Goal: Check status: Check status

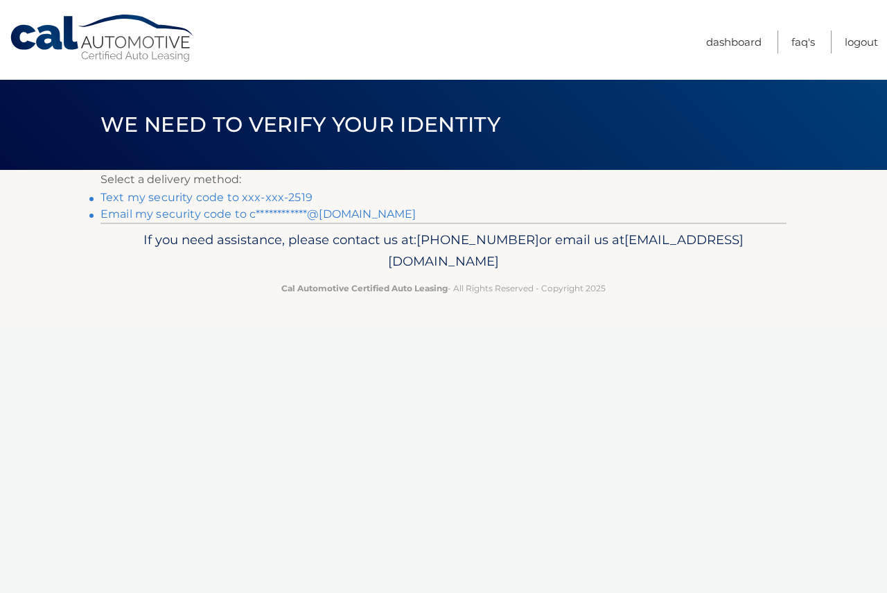
click at [294, 211] on link "**********" at bounding box center [258, 213] width 315 height 13
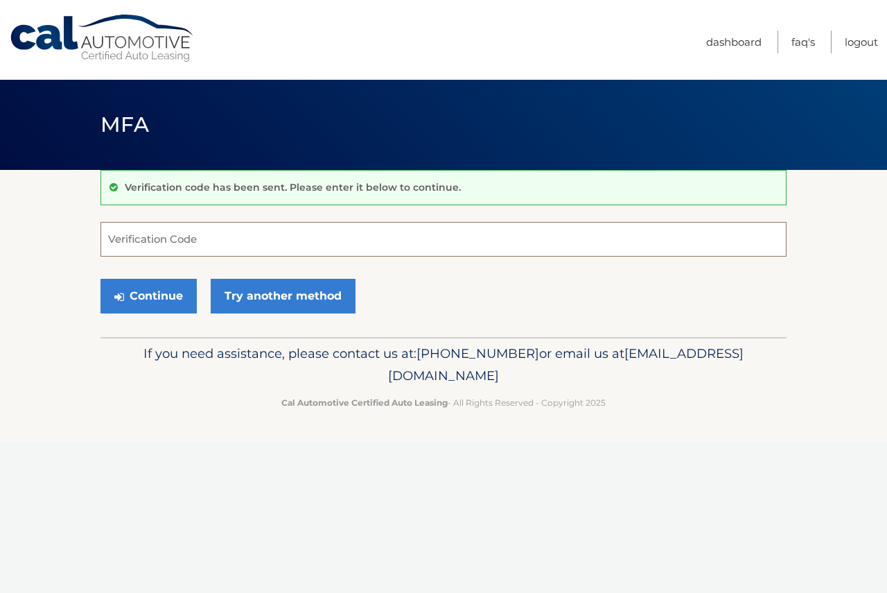
click at [159, 246] on input "Verification Code" at bounding box center [444, 239] width 686 height 35
type input "560728"
click at [101, 279] on button "Continue" at bounding box center [149, 296] width 96 height 35
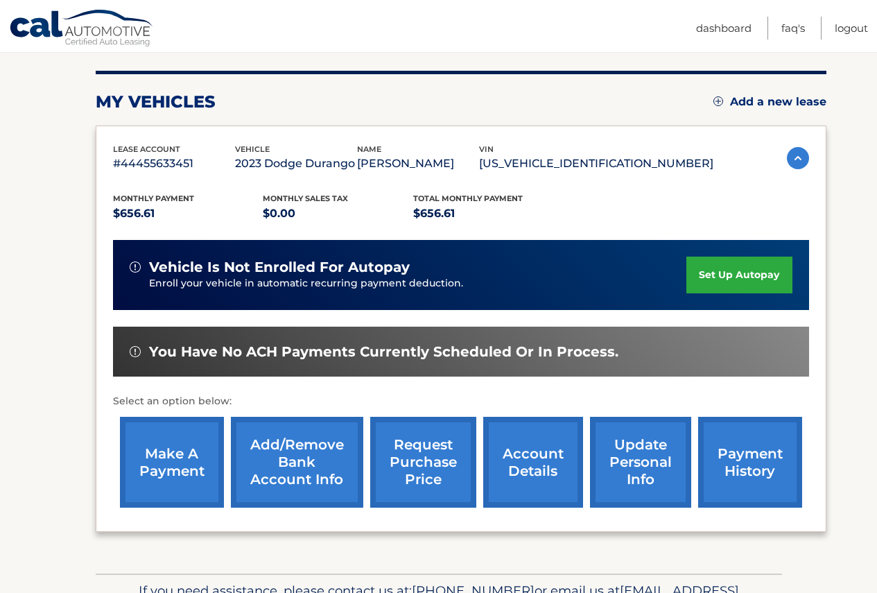
scroll to position [198, 0]
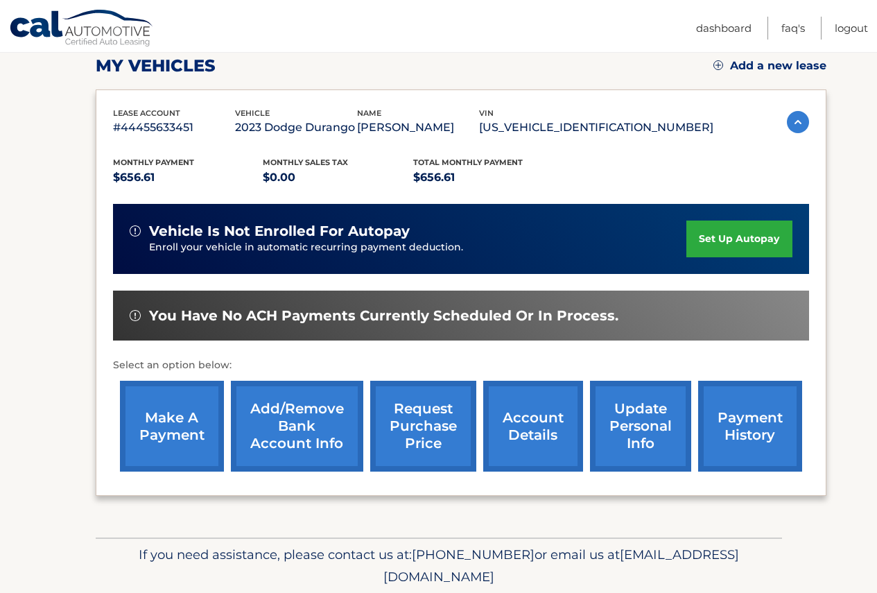
click at [525, 448] on link "account details" at bounding box center [533, 426] width 100 height 91
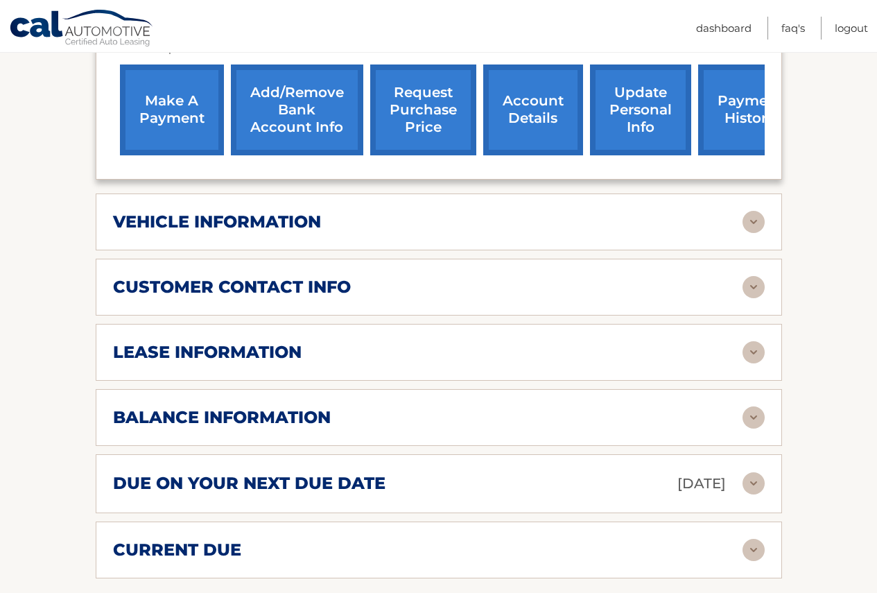
scroll to position [555, 0]
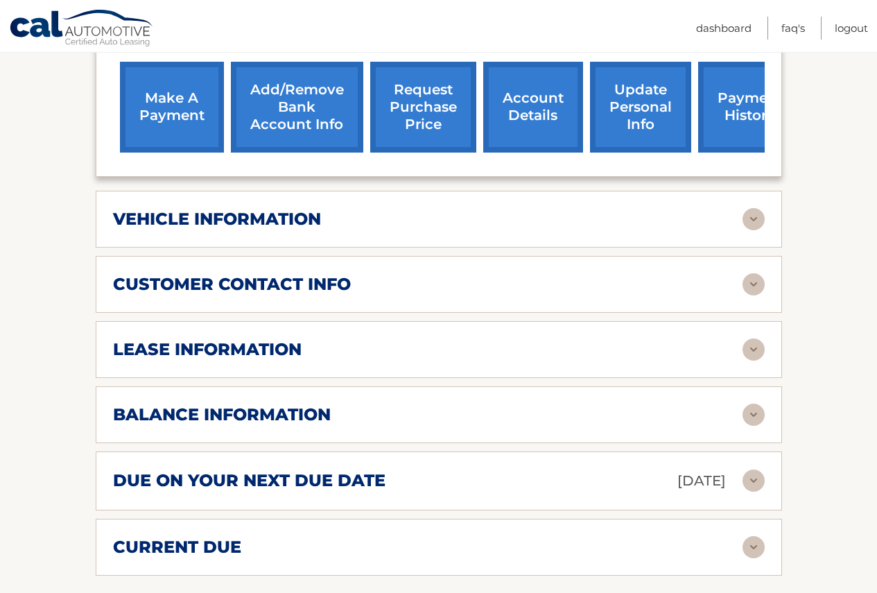
click at [324, 345] on div "lease information" at bounding box center [428, 349] width 630 height 21
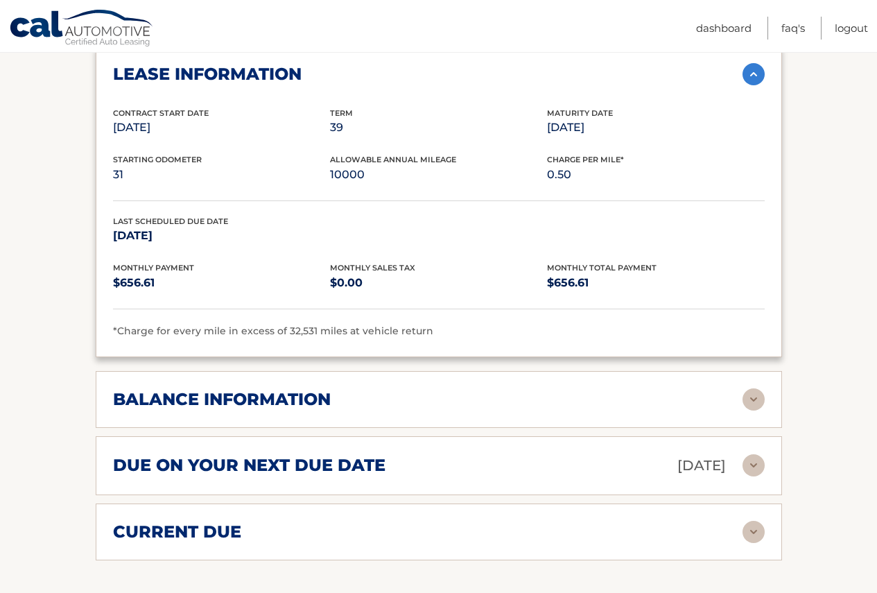
scroll to position [832, 0]
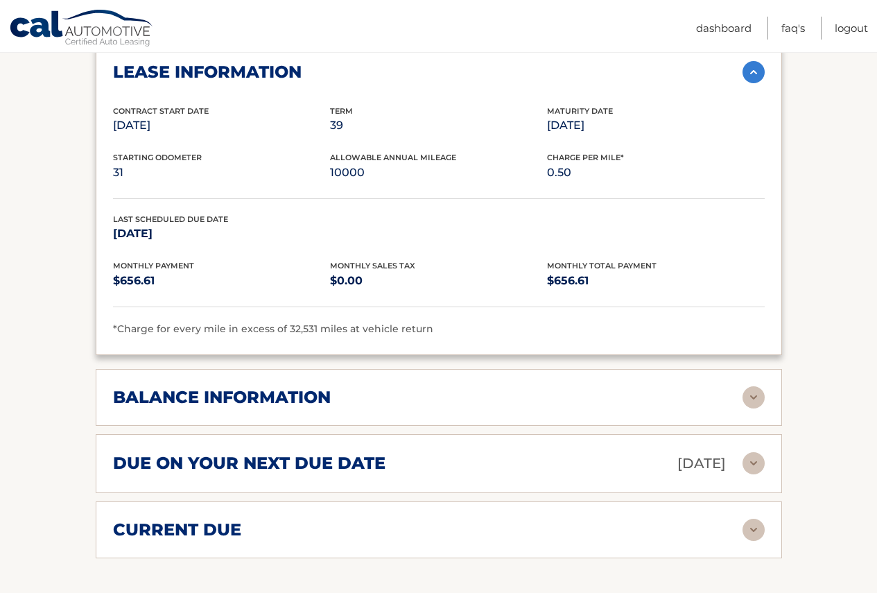
click at [350, 385] on div "balance information Payments Received 24 Payments Remaining 15 Next Payment wil…" at bounding box center [439, 397] width 686 height 57
click at [320, 406] on h2 "balance information" at bounding box center [222, 397] width 218 height 21
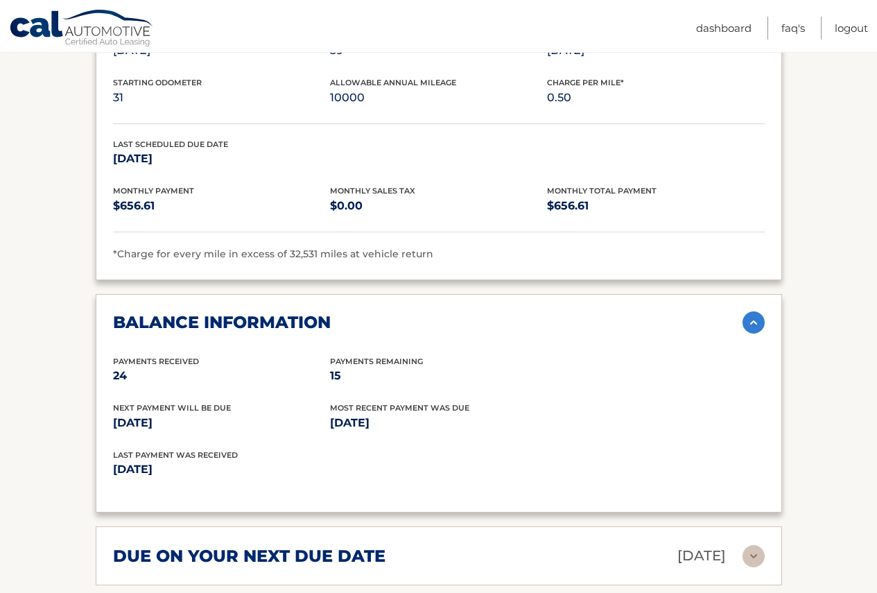
scroll to position [971, 0]
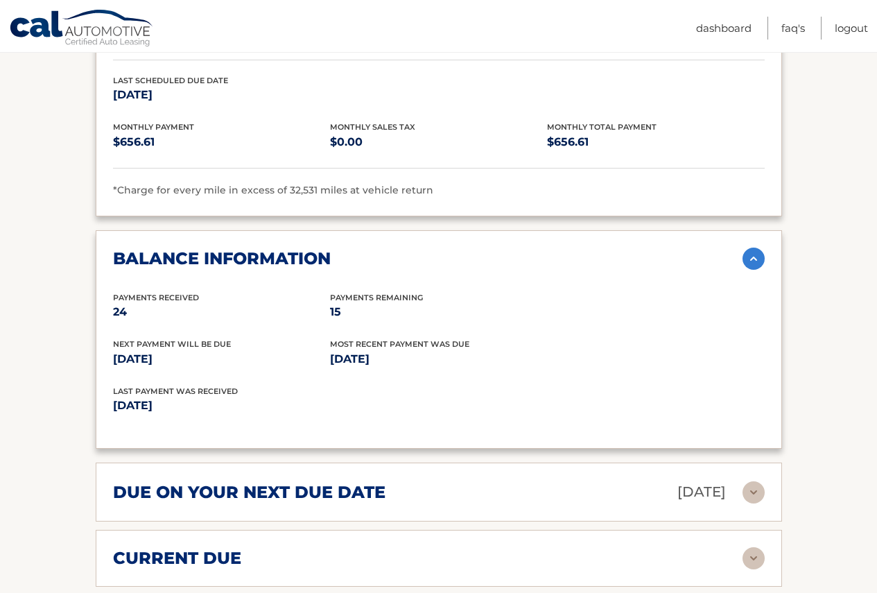
click at [352, 250] on div "balance information" at bounding box center [428, 258] width 630 height 21
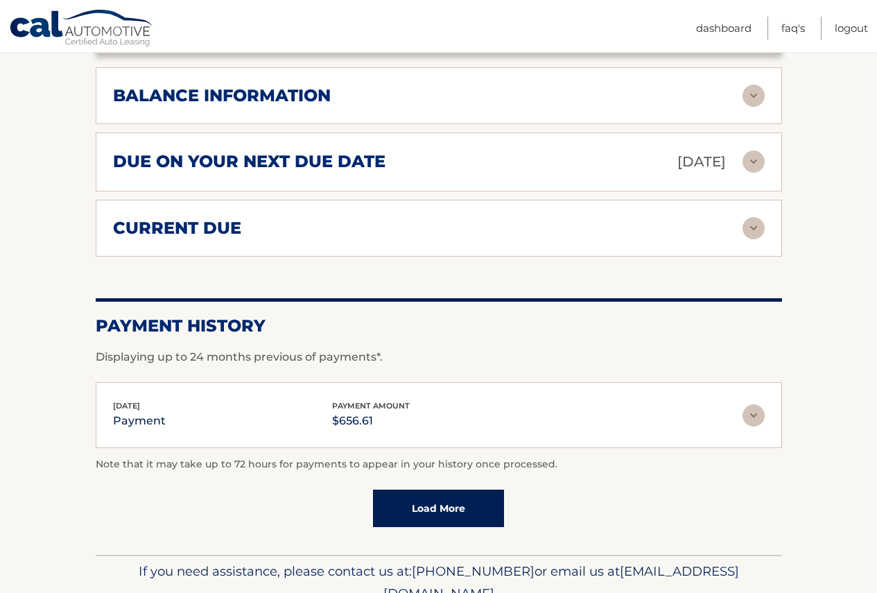
scroll to position [1179, 0]
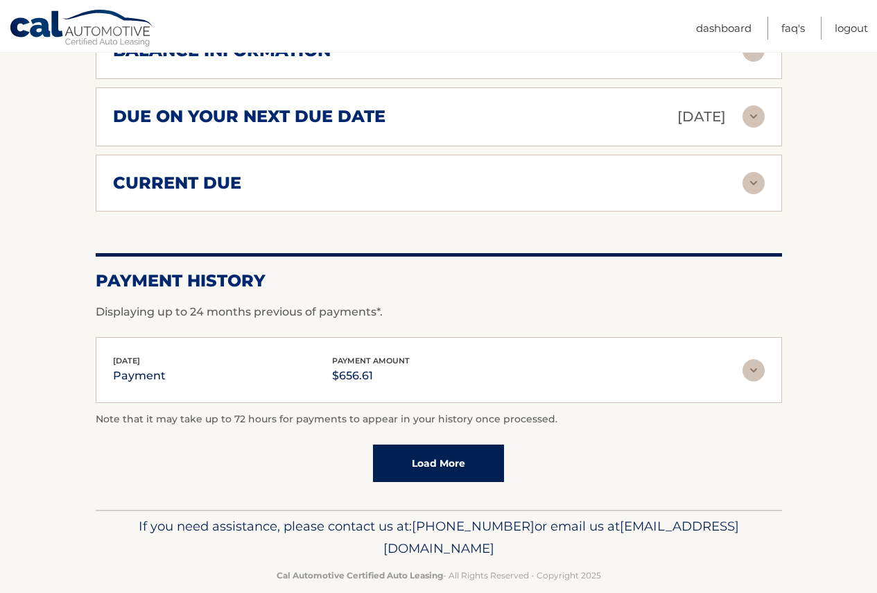
click at [326, 177] on div "current due" at bounding box center [428, 183] width 630 height 21
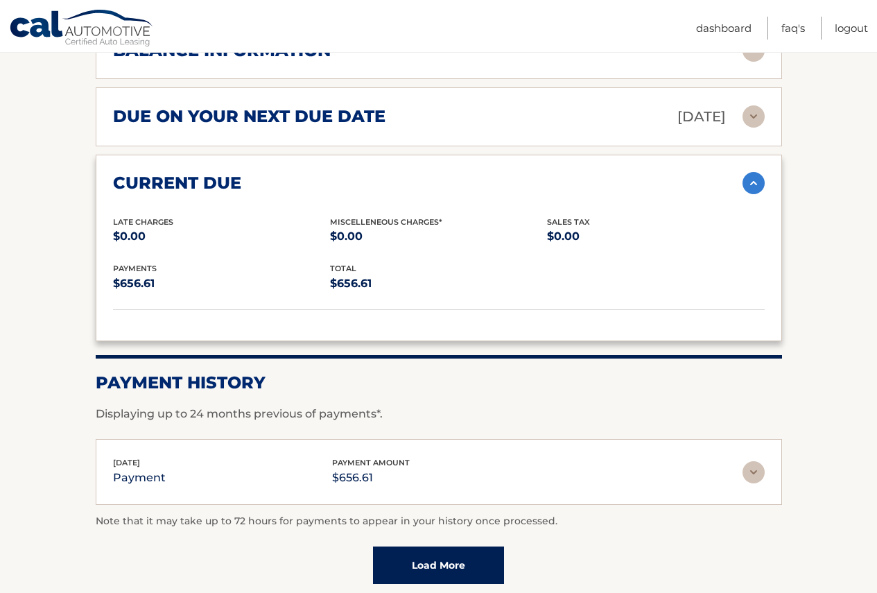
click at [326, 177] on div "current due" at bounding box center [428, 183] width 630 height 21
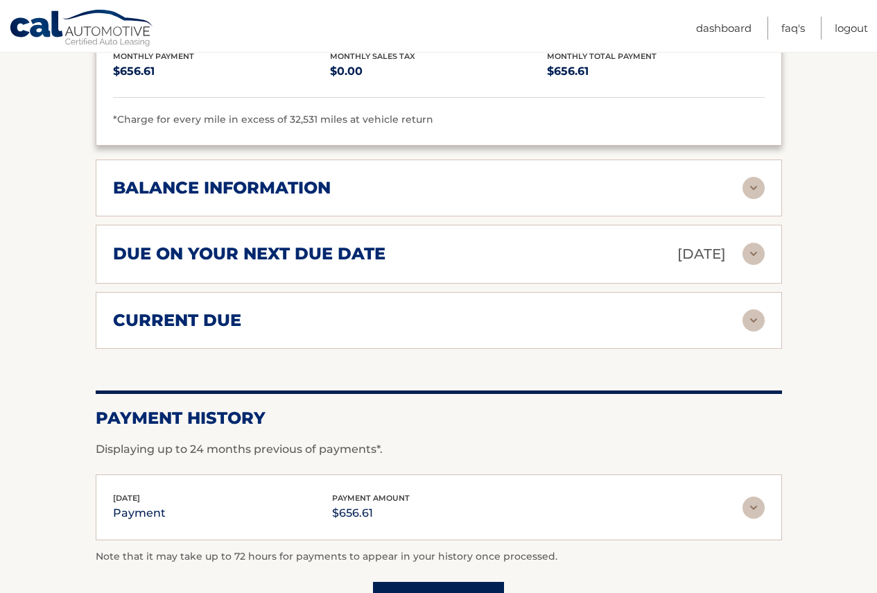
scroll to position [1040, 0]
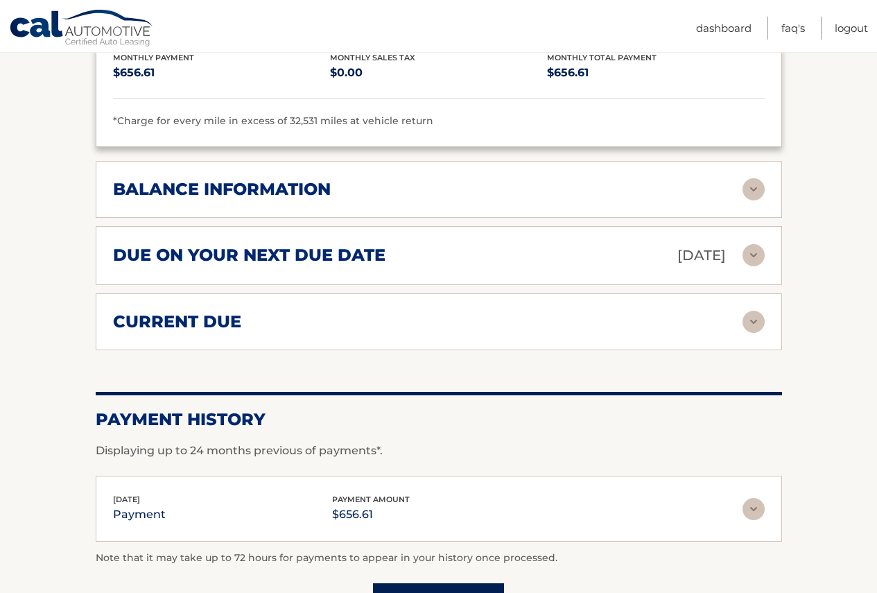
click at [273, 187] on h2 "balance information" at bounding box center [222, 189] width 218 height 21
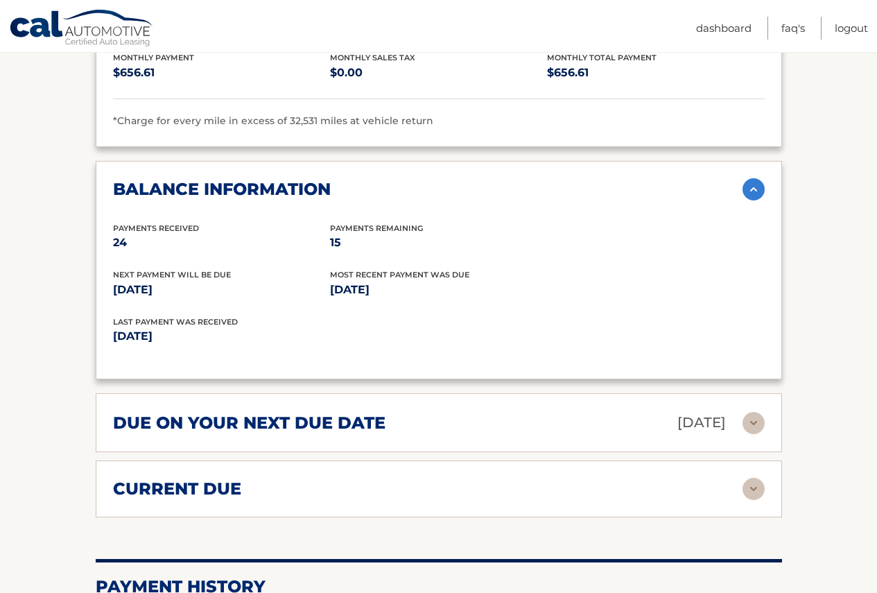
click at [273, 187] on h2 "balance information" at bounding box center [222, 189] width 218 height 21
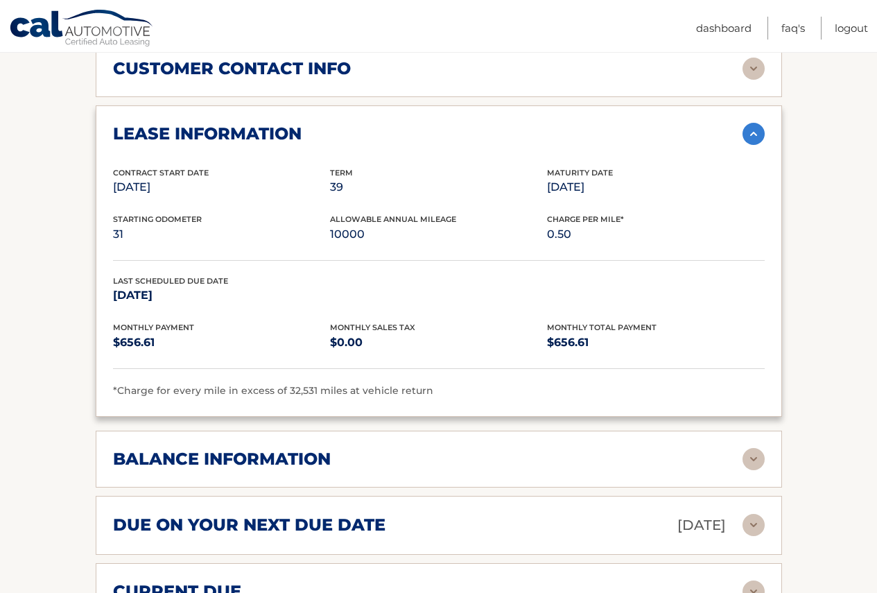
scroll to position [763, 0]
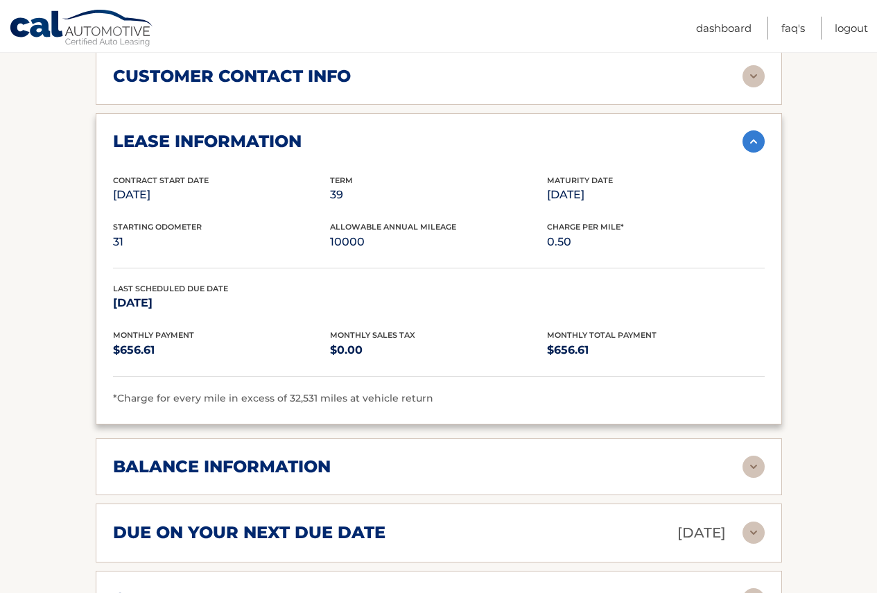
click at [279, 146] on h2 "lease information" at bounding box center [207, 141] width 189 height 21
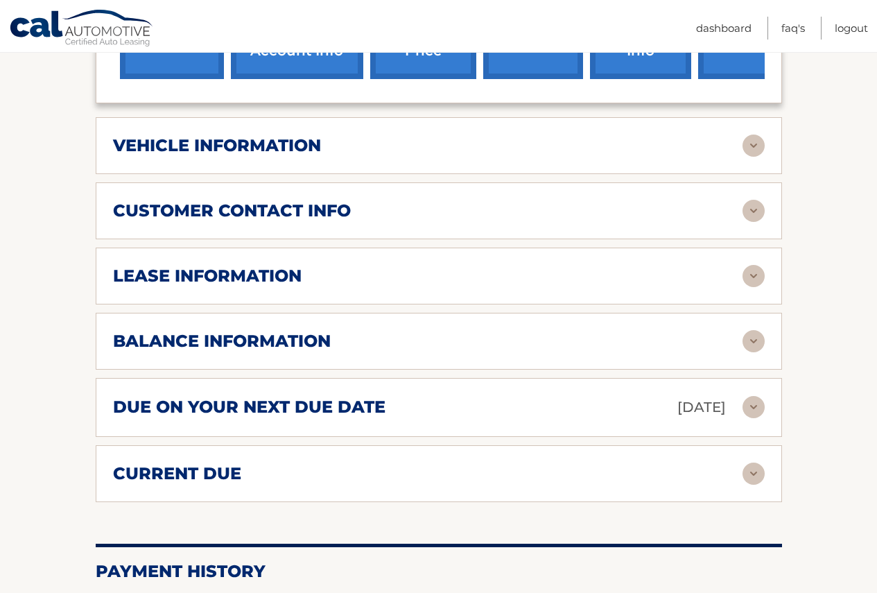
scroll to position [624, 0]
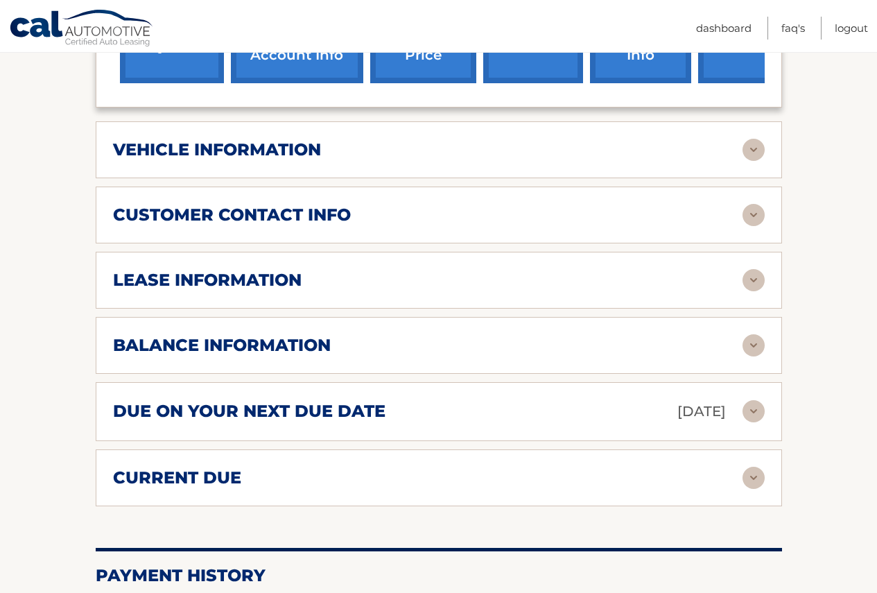
click at [284, 214] on h2 "customer contact info" at bounding box center [232, 215] width 238 height 21
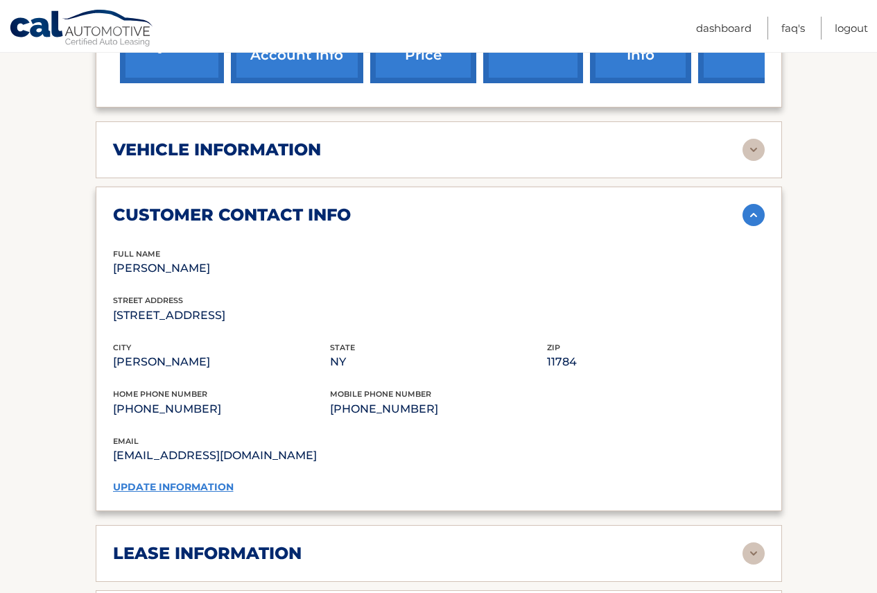
click at [284, 214] on h2 "customer contact info" at bounding box center [232, 215] width 238 height 21
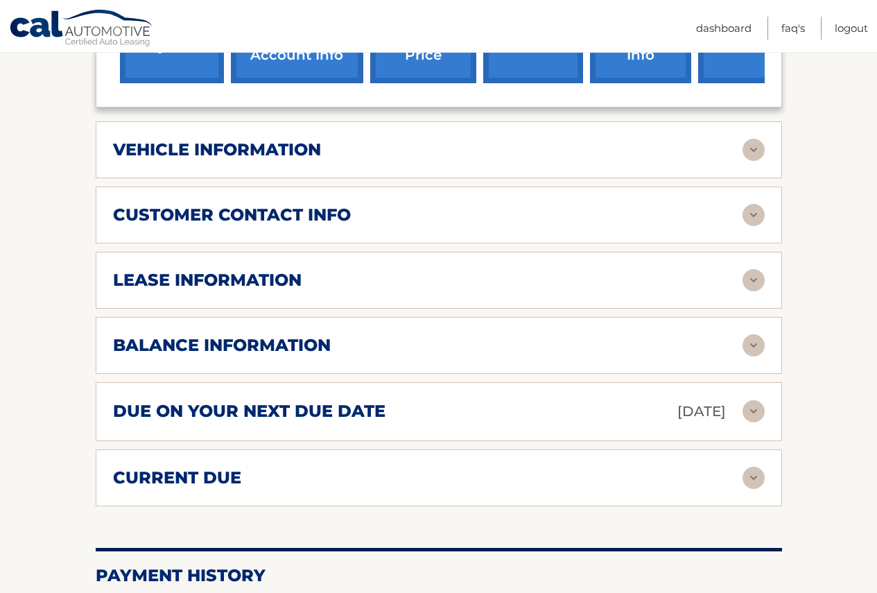
scroll to position [555, 0]
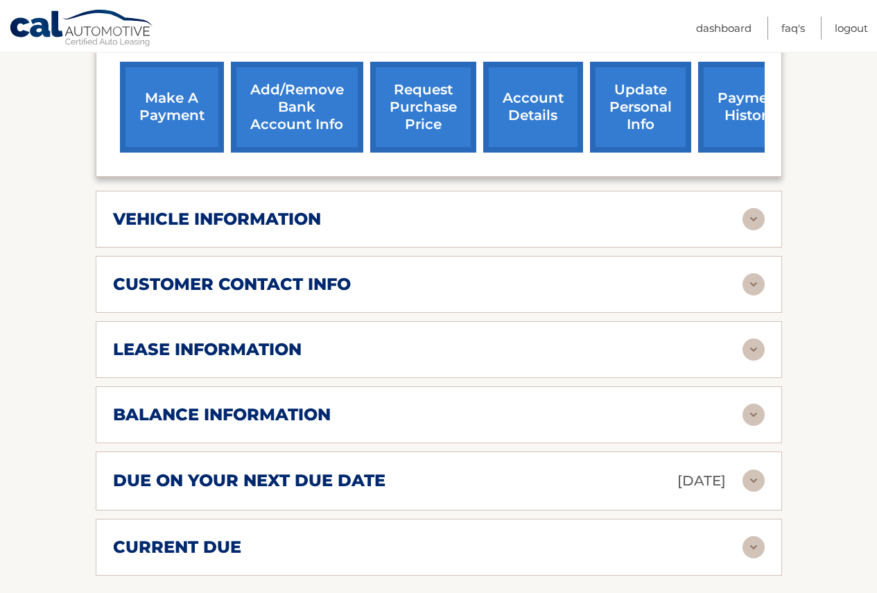
click at [284, 214] on h2 "vehicle information" at bounding box center [217, 219] width 208 height 21
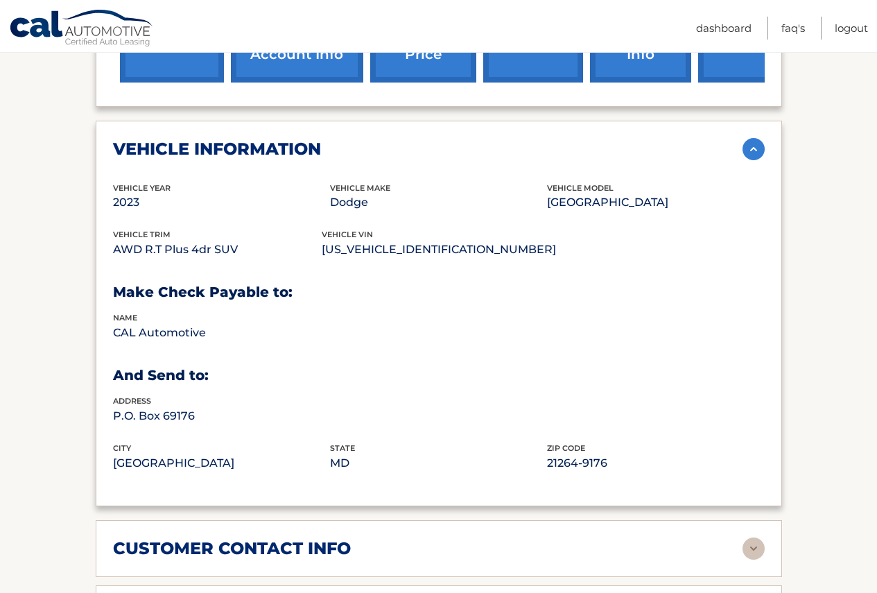
scroll to position [624, 0]
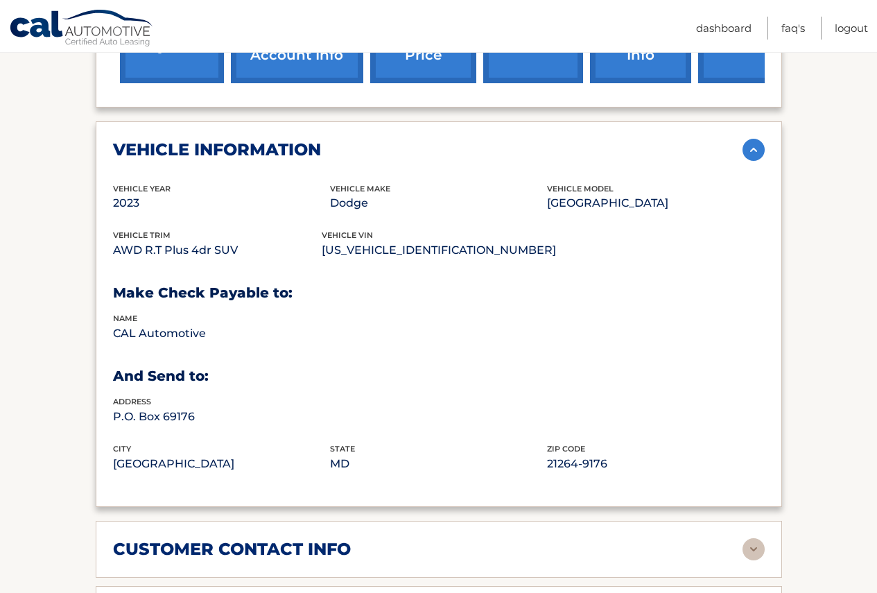
click at [293, 144] on h2 "vehicle information" at bounding box center [217, 149] width 208 height 21
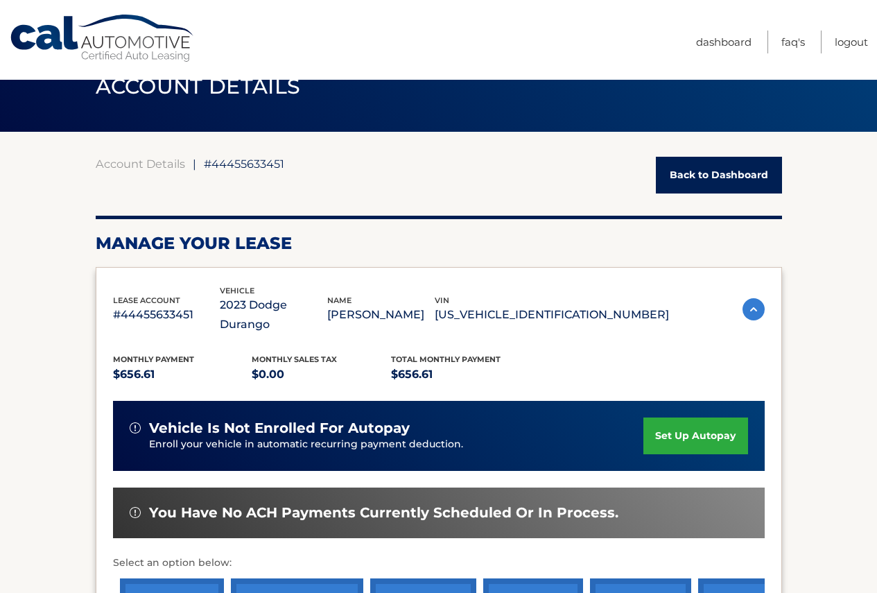
scroll to position [0, 0]
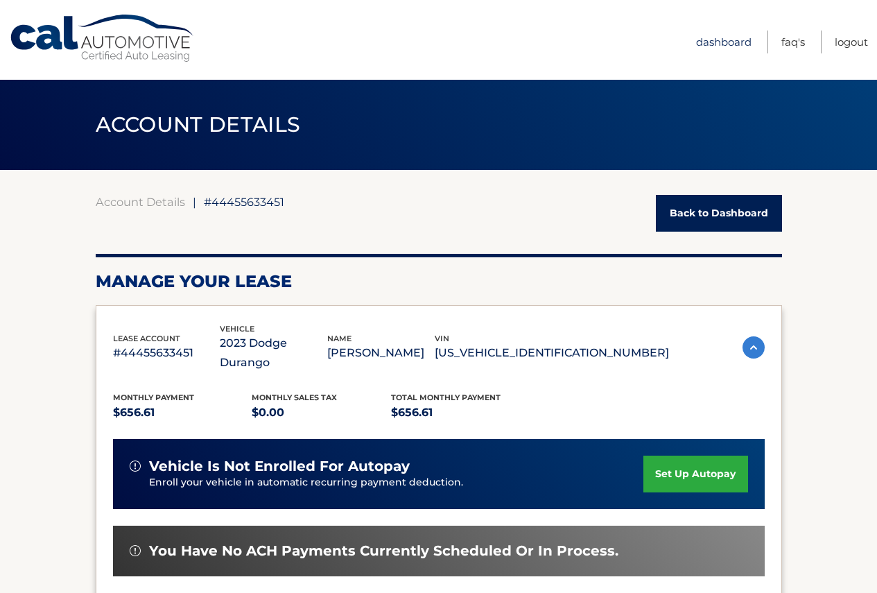
click at [731, 37] on link "Dashboard" at bounding box center [723, 42] width 55 height 23
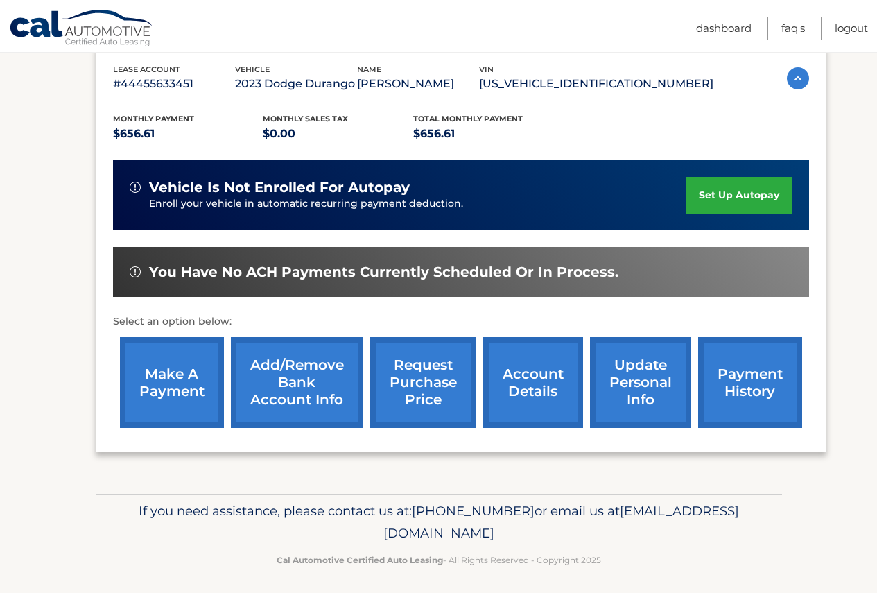
scroll to position [267, 0]
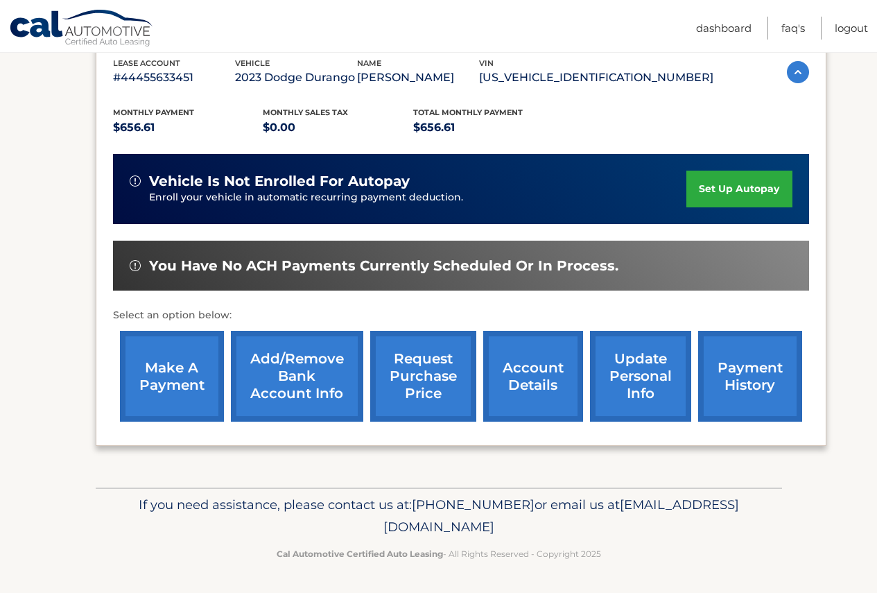
click at [419, 374] on link "request purchase price" at bounding box center [423, 376] width 106 height 91
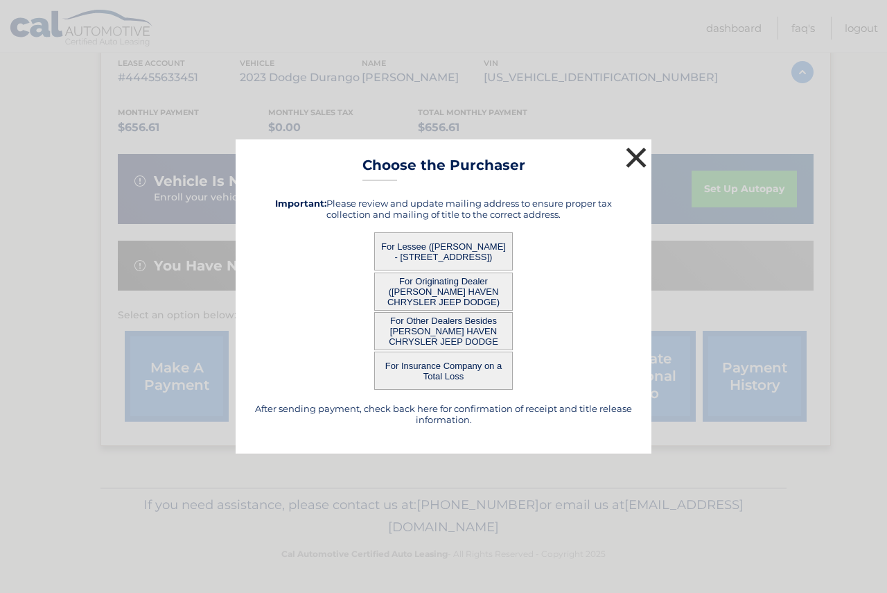
click at [634, 156] on button "×" at bounding box center [637, 158] width 28 height 28
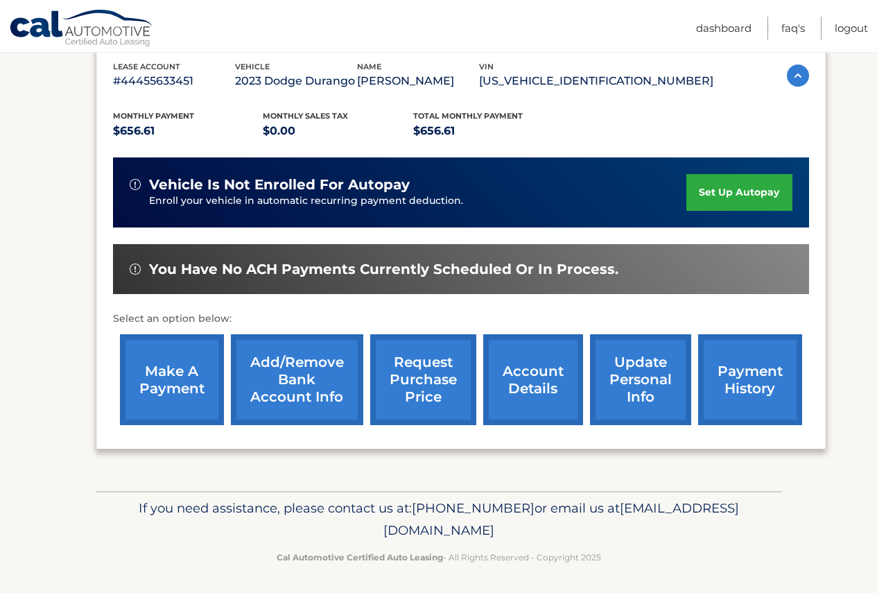
scroll to position [0, 0]
